Goal: Information Seeking & Learning: Learn about a topic

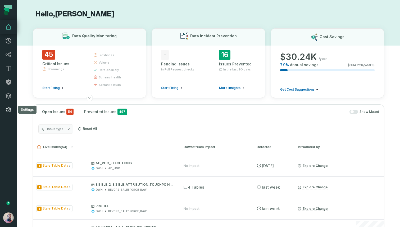
click at [2, 111] on link "Settings" at bounding box center [8, 110] width 17 height 14
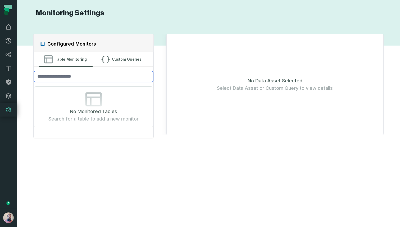
click at [91, 75] on input "search" at bounding box center [93, 76] width 119 height 11
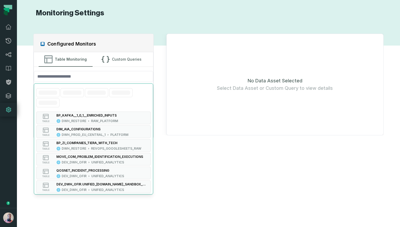
click at [196, 74] on div "No Data Asset Selected Select Data Asset or Custom Query to view details" at bounding box center [274, 85] width 217 height 102
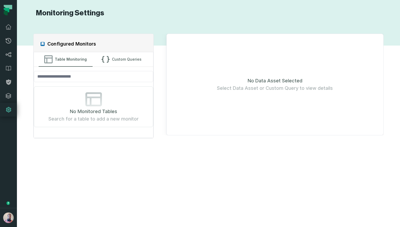
click at [92, 111] on span "No Monitored Tables" at bounding box center [93, 111] width 47 height 7
click at [116, 56] on button "Custom Queries" at bounding box center [122, 59] width 54 height 14
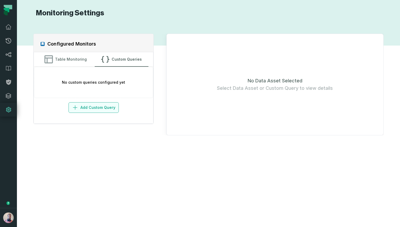
click at [83, 106] on button "Add Custom Query" at bounding box center [94, 107] width 50 height 11
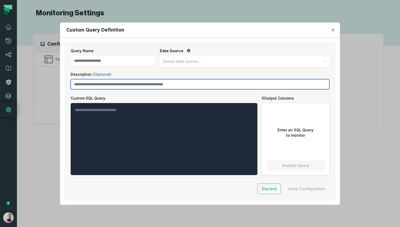
click at [130, 85] on input "Description (Optional)" at bounding box center [200, 84] width 259 height 10
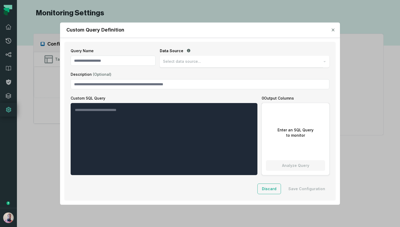
click at [169, 73] on label "Description (Optional)" at bounding box center [200, 74] width 259 height 5
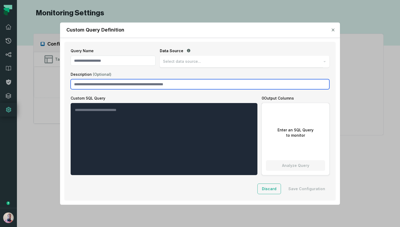
click at [169, 79] on input "Description (Optional)" at bounding box center [200, 84] width 259 height 10
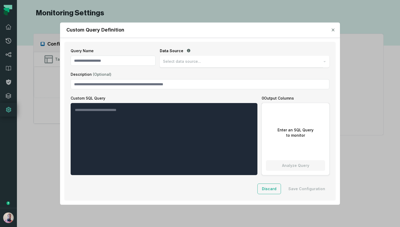
click at [189, 59] on span "Select data source..." at bounding box center [182, 61] width 38 height 5
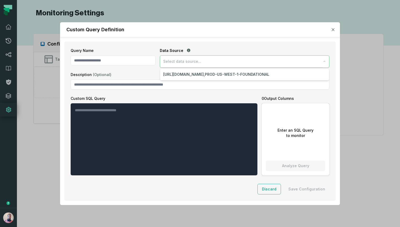
click at [189, 59] on span "Select data source..." at bounding box center [182, 61] width 38 height 5
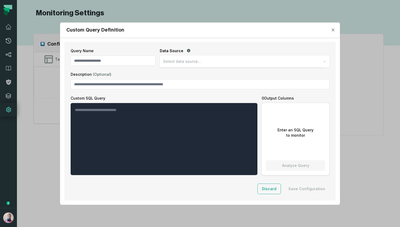
click at [189, 59] on span "Select data source..." at bounding box center [182, 61] width 38 height 5
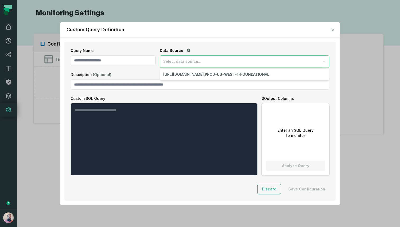
click at [198, 63] on span "Select data source..." at bounding box center [182, 61] width 38 height 5
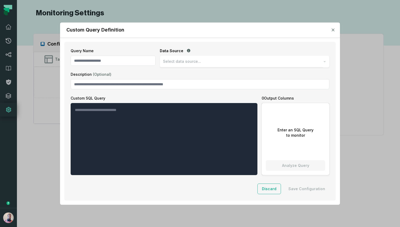
click at [335, 31] on icon "button" at bounding box center [333, 29] width 3 height 3
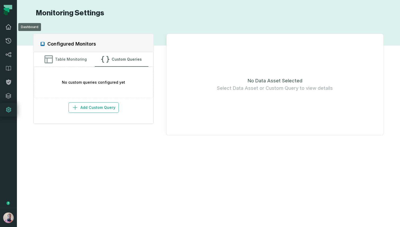
click at [9, 29] on icon at bounding box center [8, 27] width 5 height 5
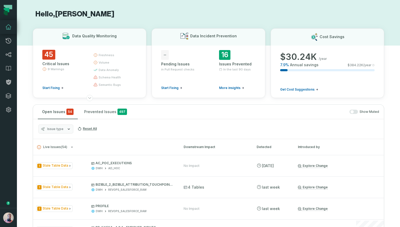
click at [53, 125] on button "Issue type" at bounding box center [55, 128] width 35 height 9
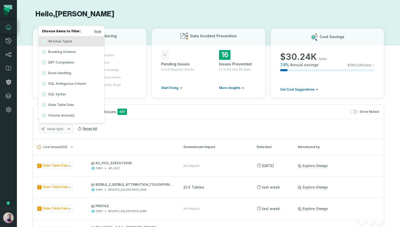
click at [61, 128] on span "Issue type" at bounding box center [55, 129] width 16 height 4
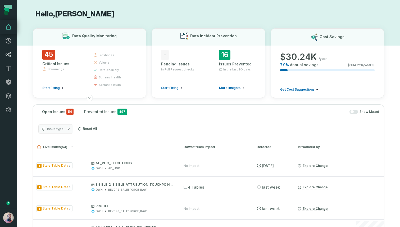
click at [5, 55] on link "Lineage" at bounding box center [8, 55] width 17 height 14
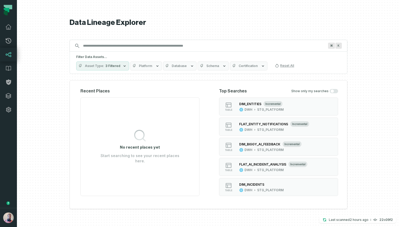
click at [222, 65] on icon "button" at bounding box center [224, 66] width 4 height 4
click at [285, 29] on div "Data Lineage Explorer Search for assets across the organization ⌘ K Filter Data…" at bounding box center [209, 113] width 278 height 227
click at [209, 65] on span "Schema" at bounding box center [212, 66] width 13 height 4
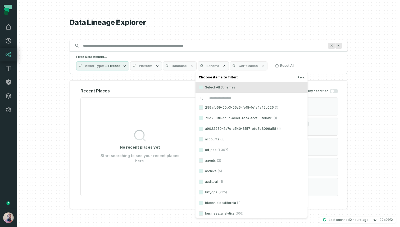
click at [255, 23] on h1 "Data Lineage Explorer" at bounding box center [209, 22] width 278 height 9
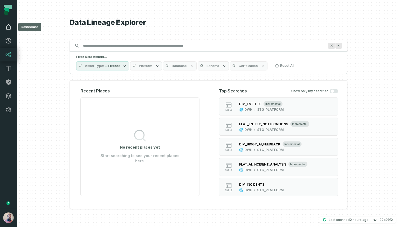
click at [10, 29] on icon at bounding box center [8, 27] width 5 height 5
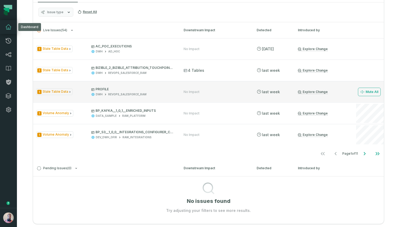
scroll to position [115, 0]
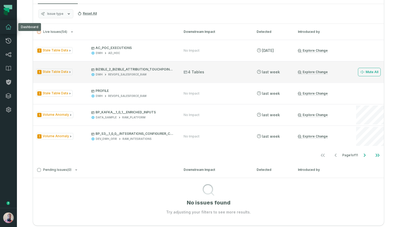
click at [134, 68] on p "BIZIBLE_2_BIZIBLE_ATTRIBUTION_TOUCHPOINT_C" at bounding box center [132, 69] width 83 height 4
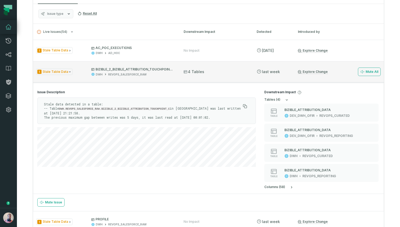
click at [127, 70] on p "BIZIBLE_2_BIZIBLE_ATTRIBUTION_TOUCHPOINT_C" at bounding box center [132, 69] width 83 height 4
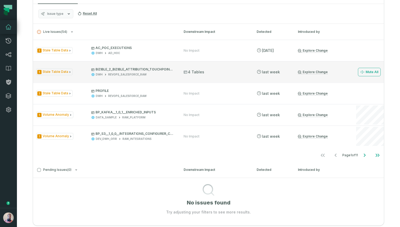
click at [127, 70] on p "BIZIBLE_2_BIZIBLE_ATTRIBUTION_TOUCHPOINT_C" at bounding box center [132, 69] width 83 height 4
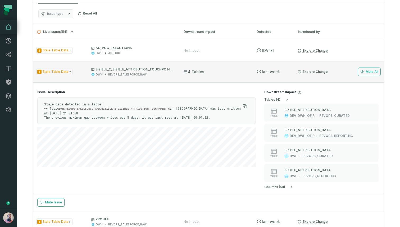
click at [127, 70] on p "BIZIBLE_2_BIZIBLE_ATTRIBUTION_TOUCHPOINT_C" at bounding box center [132, 69] width 83 height 4
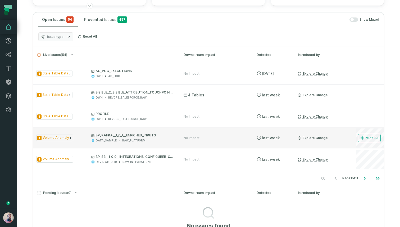
scroll to position [92, 0]
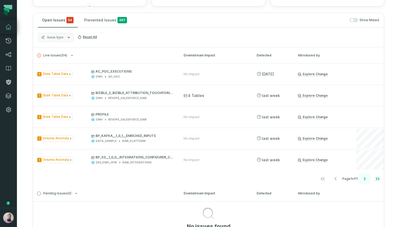
click at [363, 180] on icon "Go to next page" at bounding box center [365, 178] width 6 height 6
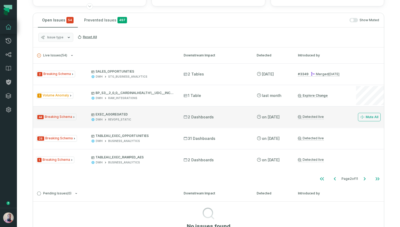
click at [107, 118] on div "DWH REVOPS_STATIC" at bounding box center [132, 120] width 83 height 4
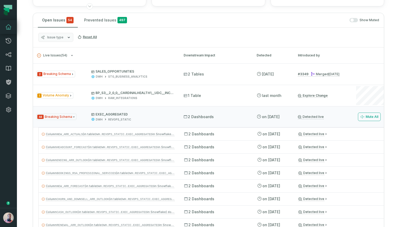
click at [9, 69] on icon at bounding box center [8, 68] width 6 height 6
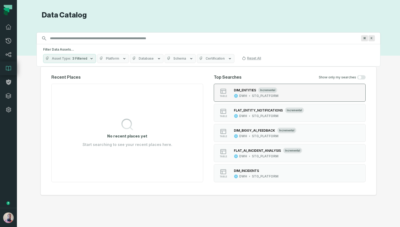
click at [253, 91] on div "DIM_ENTITIES" at bounding box center [245, 90] width 22 height 4
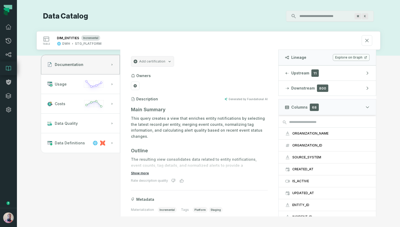
click at [144, 173] on button "Show more" at bounding box center [140, 173] width 18 height 4
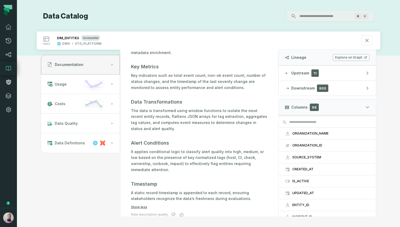
scroll to position [242, 0]
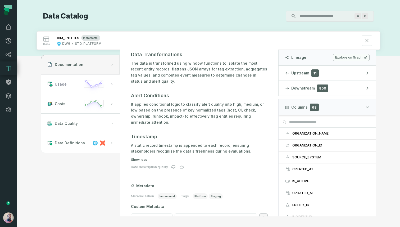
click at [64, 82] on span "Usage" at bounding box center [61, 84] width 12 height 5
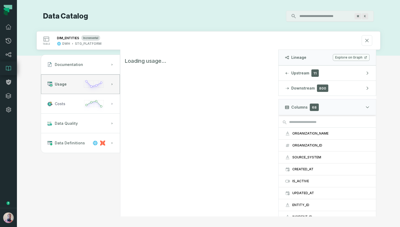
click at [64, 102] on span "Costs" at bounding box center [60, 103] width 11 height 5
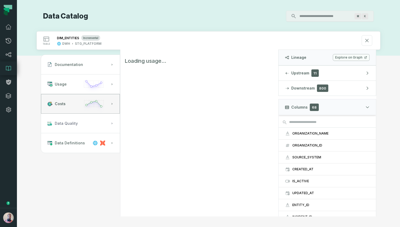
click at [64, 119] on button "Data Quality" at bounding box center [80, 124] width 79 height 20
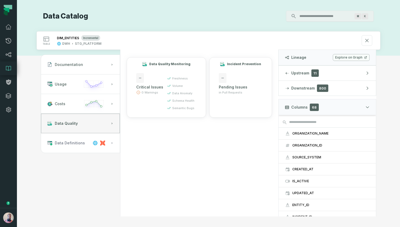
click at [69, 142] on span "Data Definitions" at bounding box center [70, 142] width 30 height 5
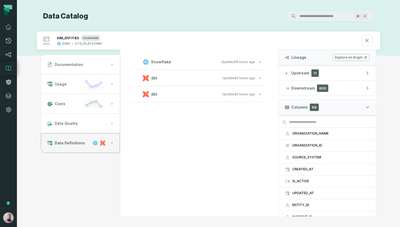
click at [166, 61] on span "Snowflake" at bounding box center [161, 61] width 20 height 5
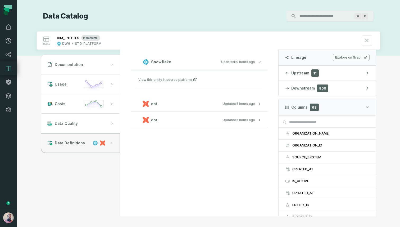
click at [152, 101] on span "dbt" at bounding box center [154, 103] width 6 height 5
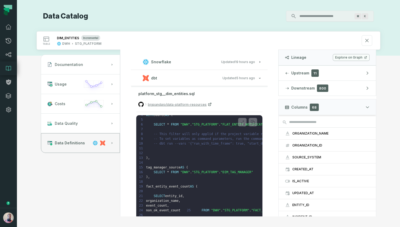
scroll to position [30, 0]
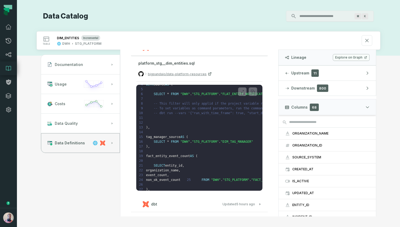
click at [151, 204] on span "dbt" at bounding box center [154, 203] width 6 height 5
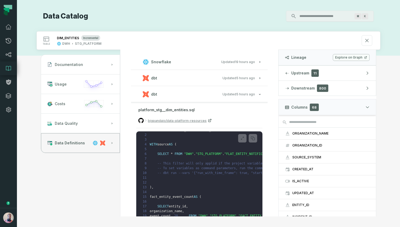
scroll to position [6, 0]
click at [105, 203] on div "Documentation Usage Costs Data Quality Data Definitions Snowflake Updated 10/8/…" at bounding box center [209, 133] width 344 height 166
click at [365, 41] on icon at bounding box center [367, 41] width 6 height 6
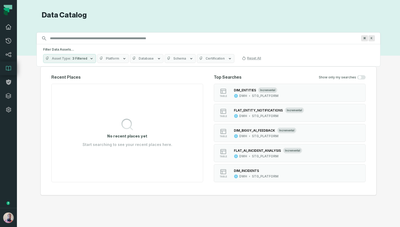
click at [9, 29] on icon at bounding box center [8, 27] width 5 height 5
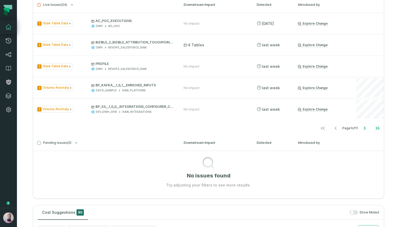
scroll to position [148, 0]
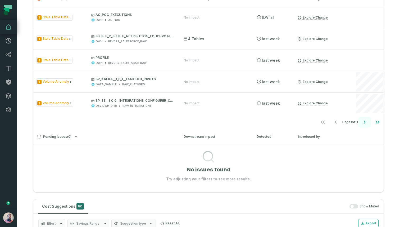
click at [367, 121] on icon "Go to next page" at bounding box center [365, 122] width 6 height 6
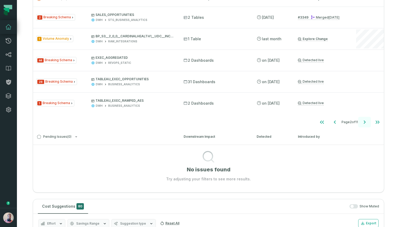
click at [366, 122] on icon "Go to next page" at bounding box center [365, 122] width 6 height 6
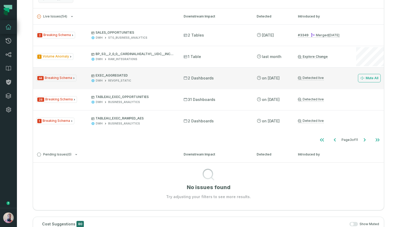
scroll to position [116, 0]
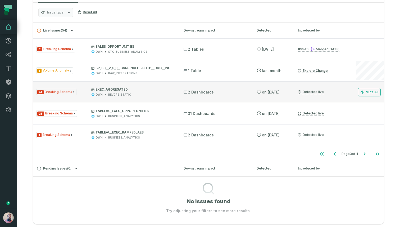
click at [98, 87] on p "EXEC_AGGREGATED" at bounding box center [132, 89] width 83 height 4
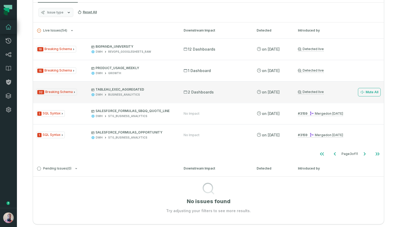
click at [125, 90] on p "TABLEAU_EXEC_AGGREGATED" at bounding box center [132, 89] width 83 height 4
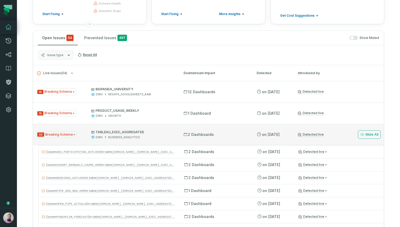
scroll to position [78, 0]
